Goal: Navigation & Orientation: Find specific page/section

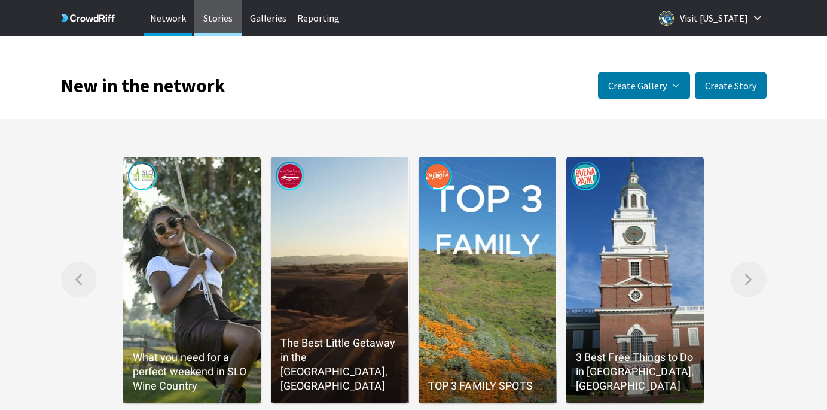
click at [216, 19] on p "Stories" at bounding box center [218, 18] width 48 height 36
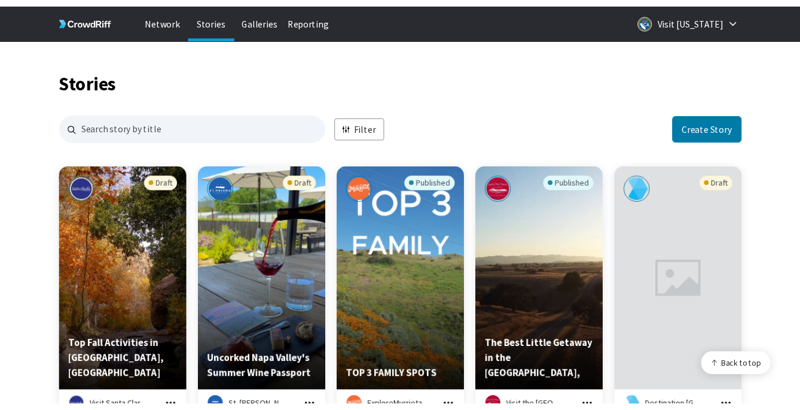
scroll to position [1160, 705]
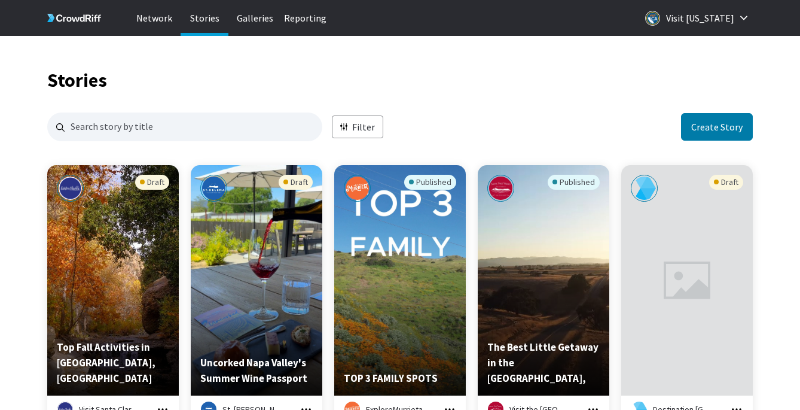
click at [198, 17] on p "Stories" at bounding box center [205, 18] width 48 height 36
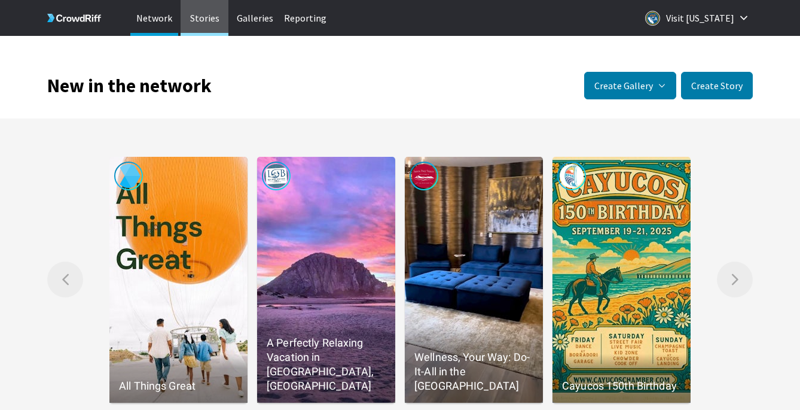
click at [203, 22] on p "Stories" at bounding box center [205, 18] width 48 height 36
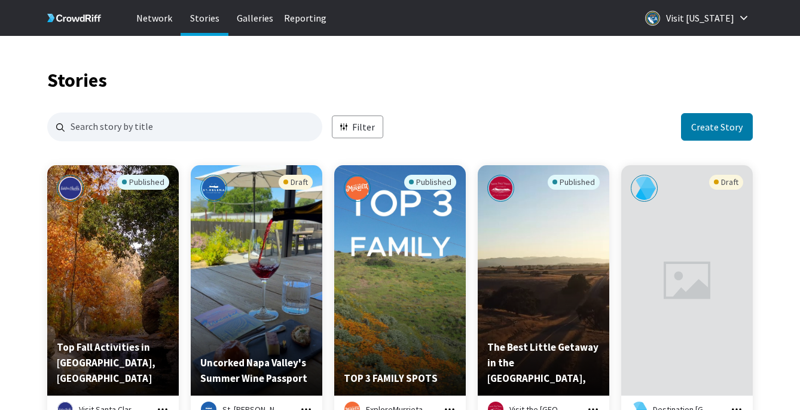
scroll to position [1160, 705]
